Goal: Use online tool/utility

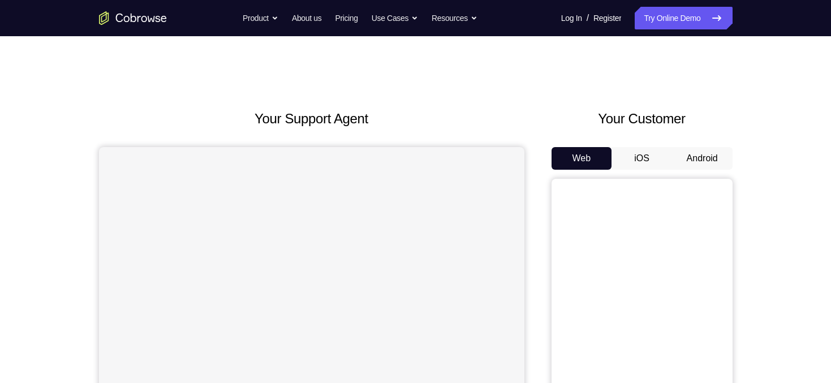
click at [718, 163] on button "Android" at bounding box center [702, 158] width 61 height 23
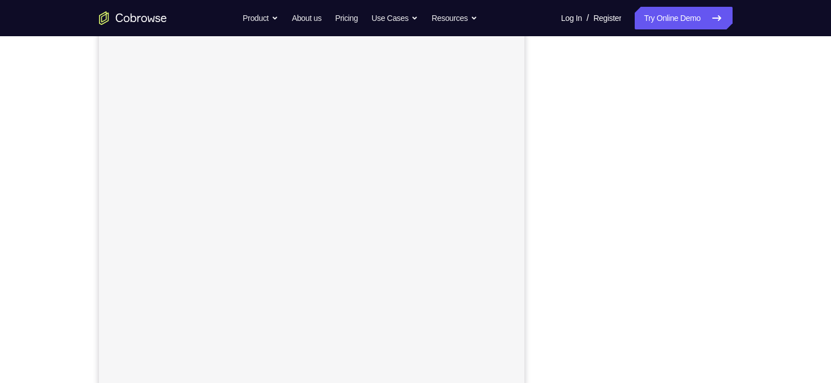
scroll to position [138, 0]
